Goal: Information Seeking & Learning: Check status

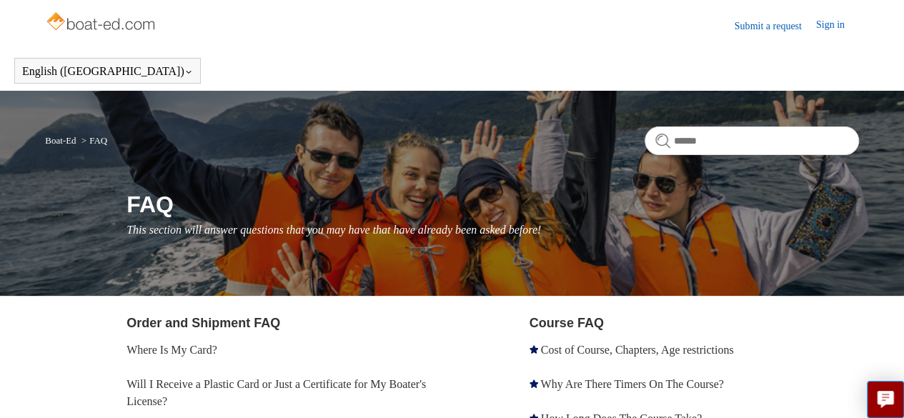
click at [186, 341] on li "Where Is My Card?" at bounding box center [290, 350] width 329 height 34
click at [187, 349] on link "Where Is My Card?" at bounding box center [171, 350] width 91 height 12
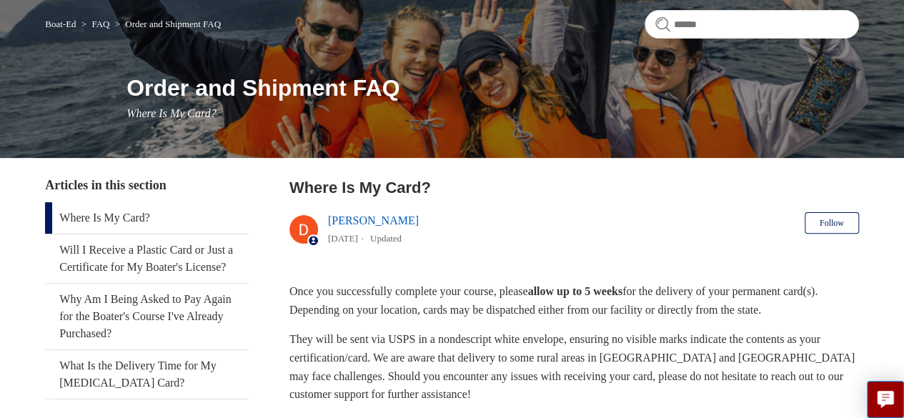
scroll to position [92, 0]
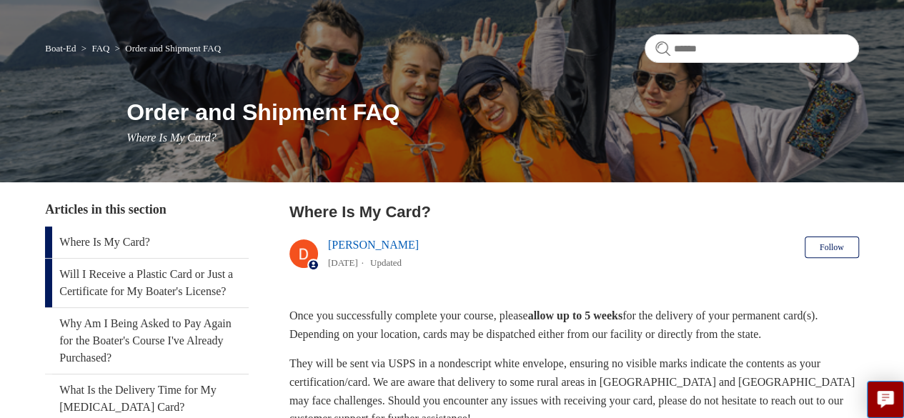
click at [122, 277] on link "Will I Receive a Plastic Card or Just a Certificate for My Boater's License?" at bounding box center [147, 283] width 204 height 49
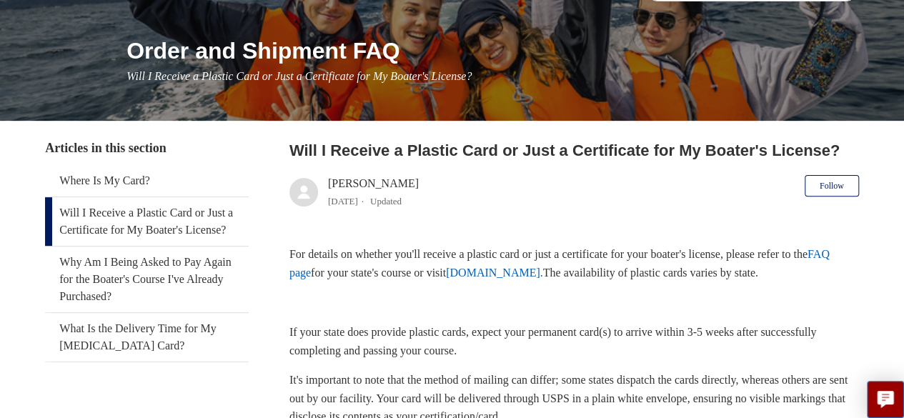
scroll to position [176, 0]
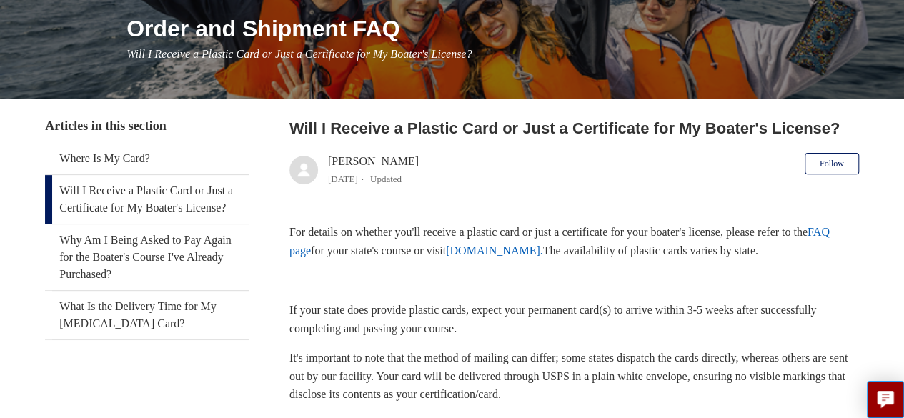
click at [319, 247] on link "FAQ page" at bounding box center [559, 241] width 540 height 31
